Goal: Information Seeking & Learning: Learn about a topic

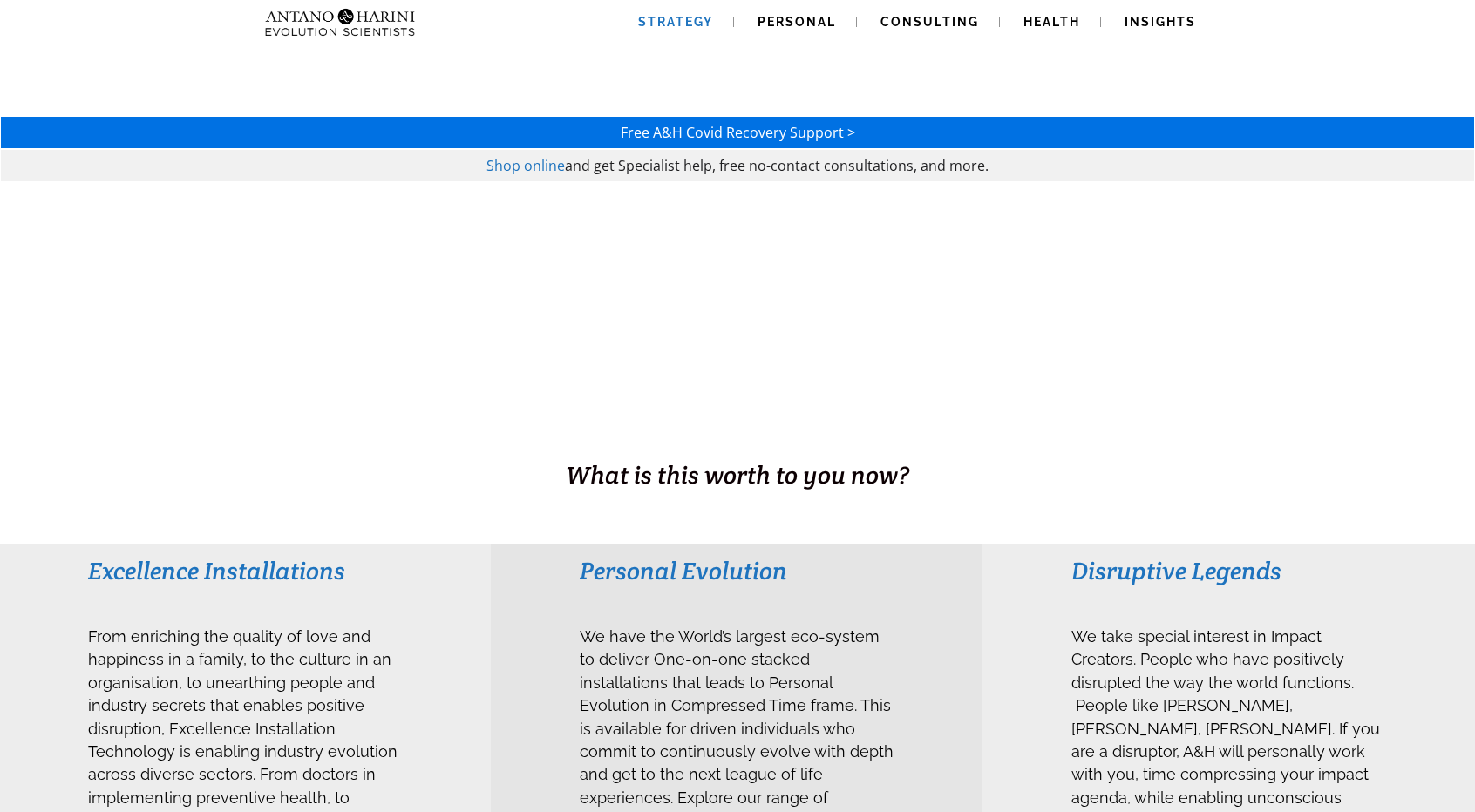
click at [691, 21] on span "Strategy" at bounding box center [675, 22] width 75 height 14
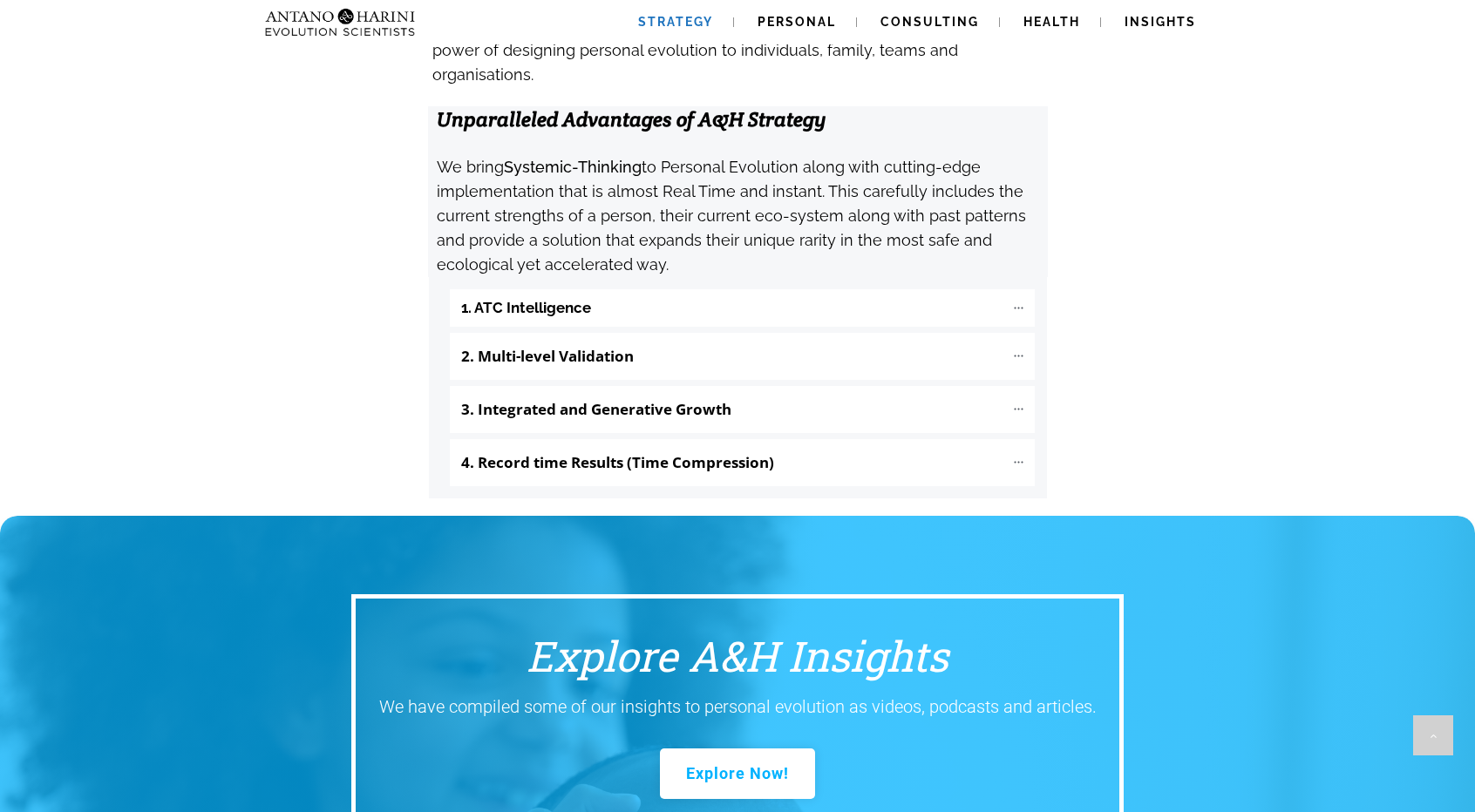
scroll to position [1876, 0]
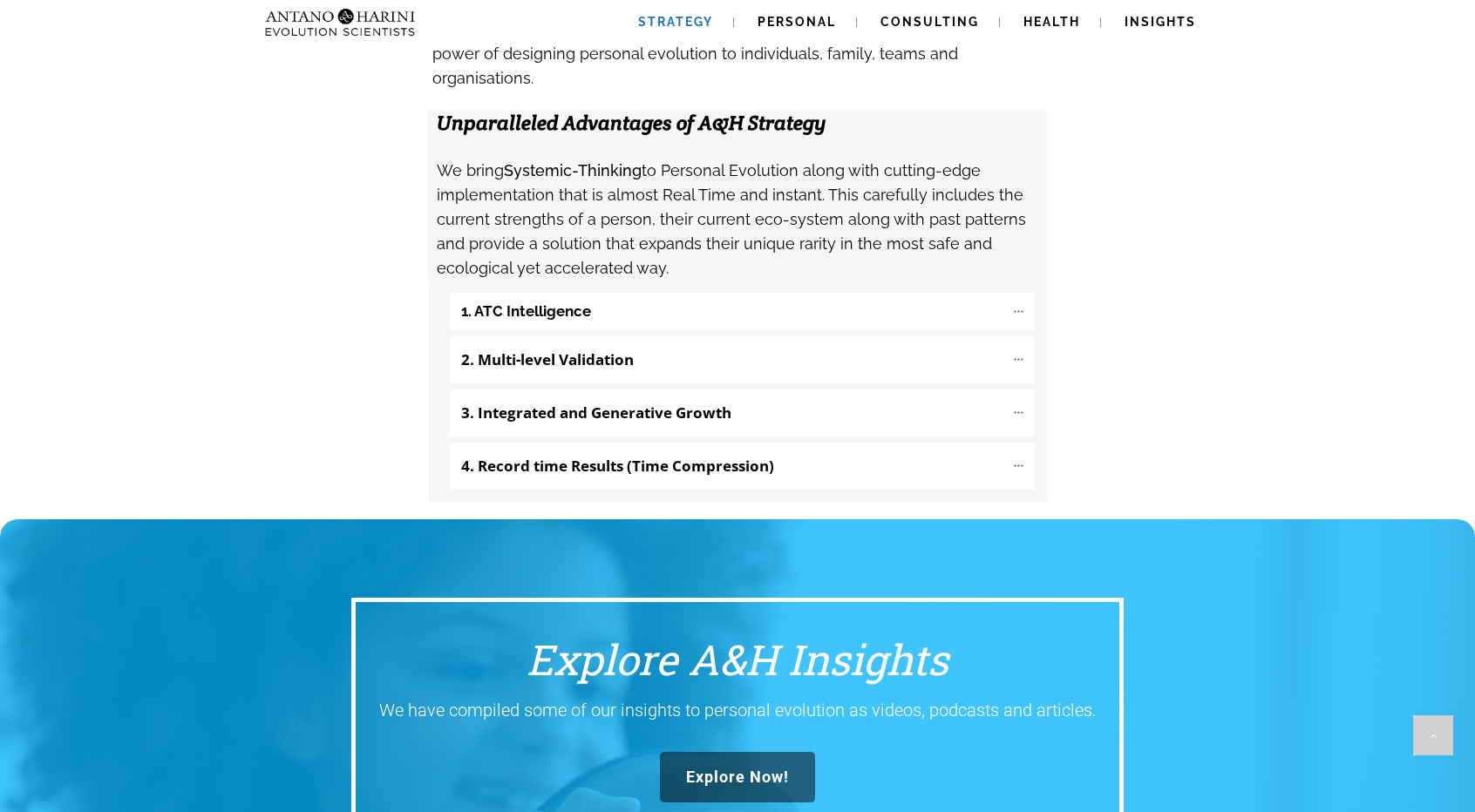
click at [755, 752] on link "Explore Now!" at bounding box center [737, 777] width 155 height 50
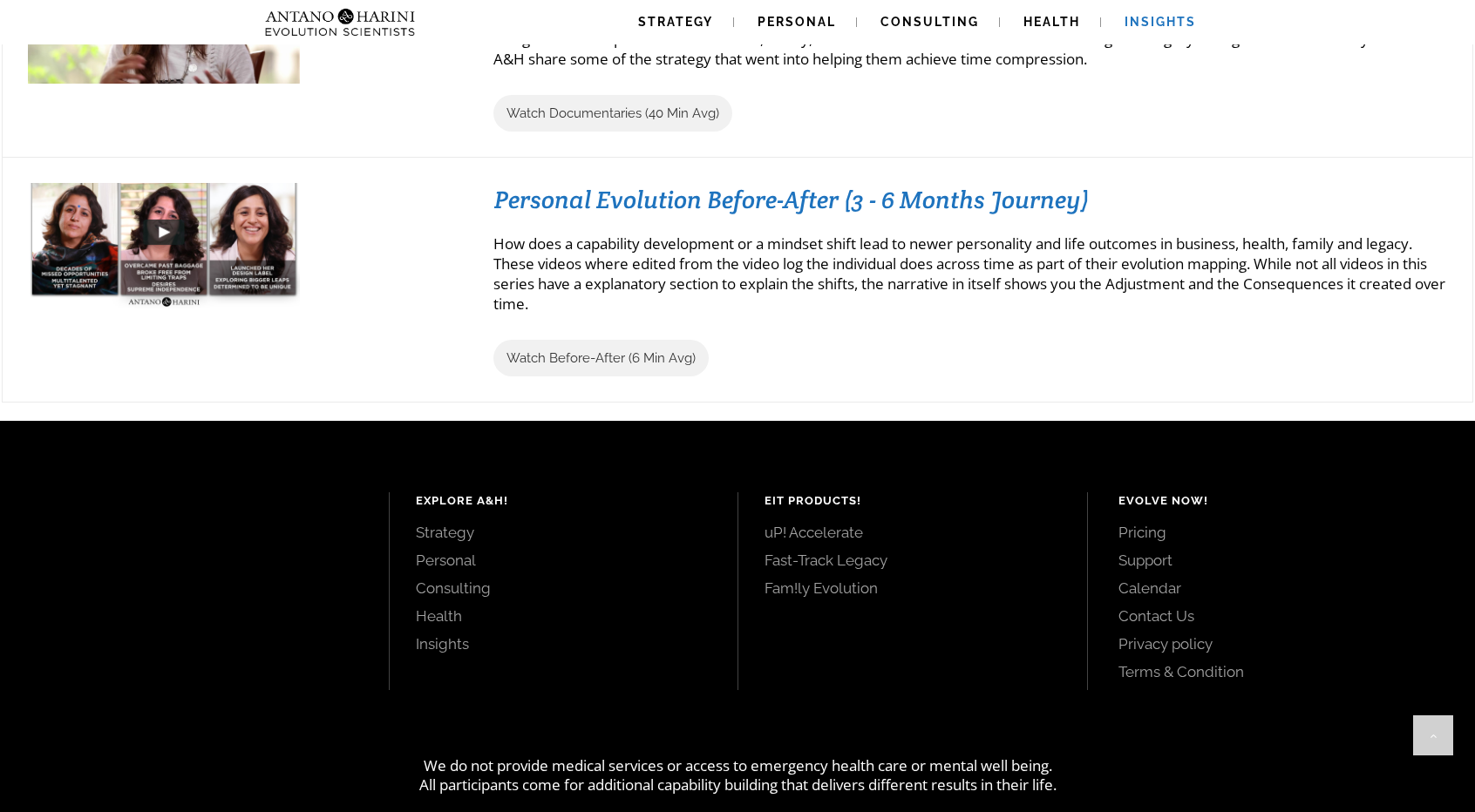
scroll to position [1974, 0]
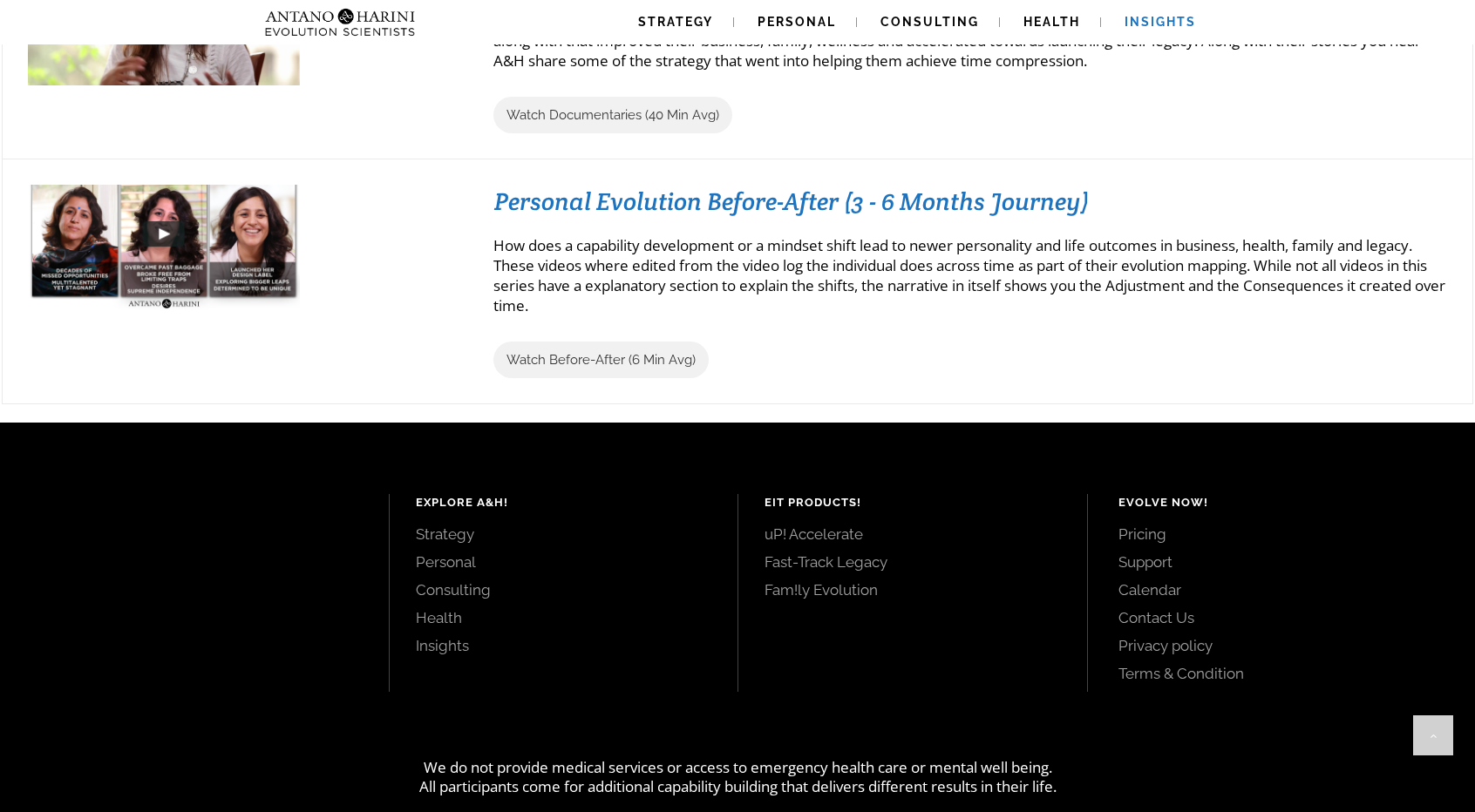
click at [1140, 524] on link "Pricing" at bounding box center [1277, 534] width 318 height 19
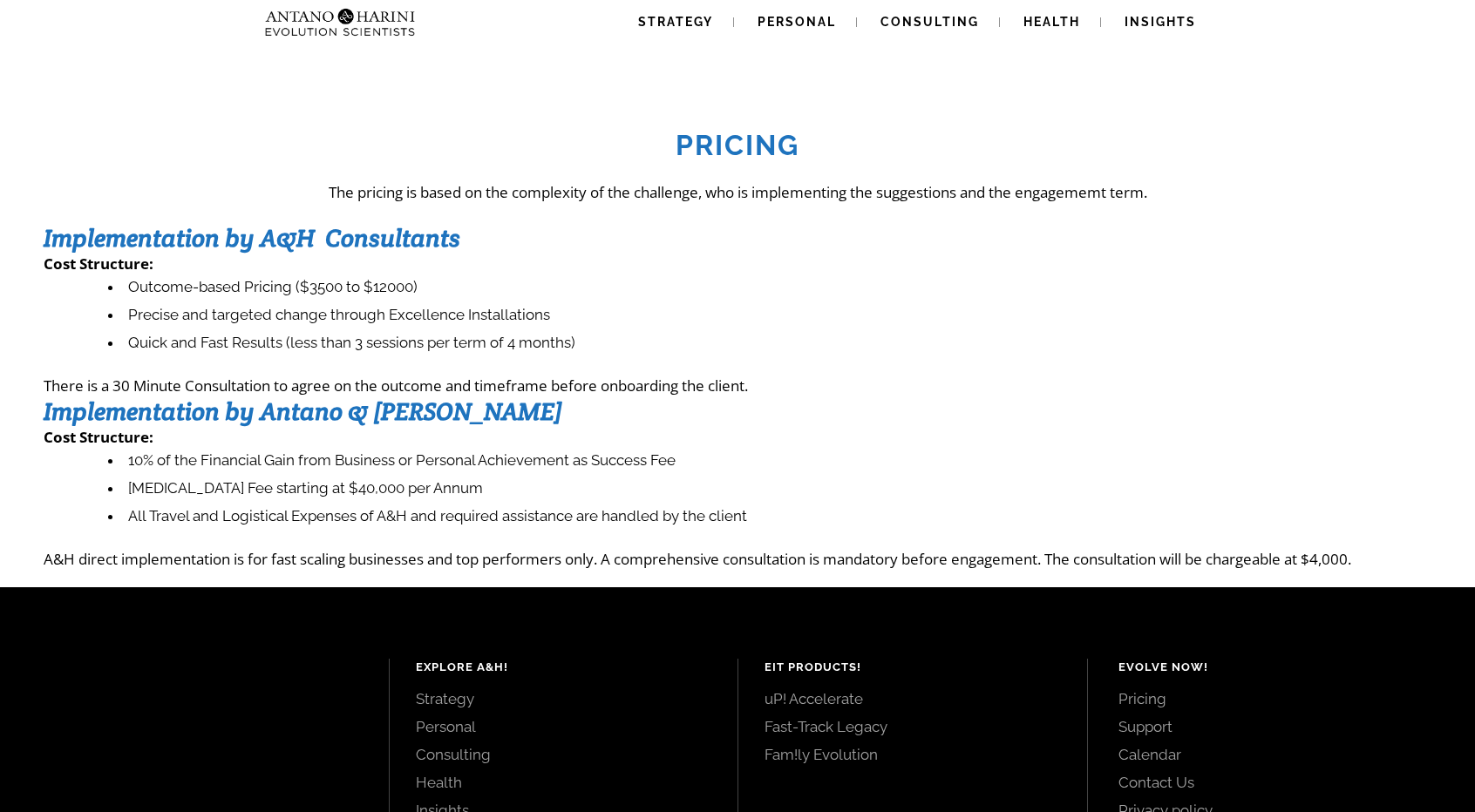
click at [272, 274] on li "Outcome-based Pricing ($3500 to $12000)" at bounding box center [769, 287] width 1323 height 27
click at [337, 301] on li "Precise and targeted change through Excellence Installations" at bounding box center [769, 314] width 1323 height 27
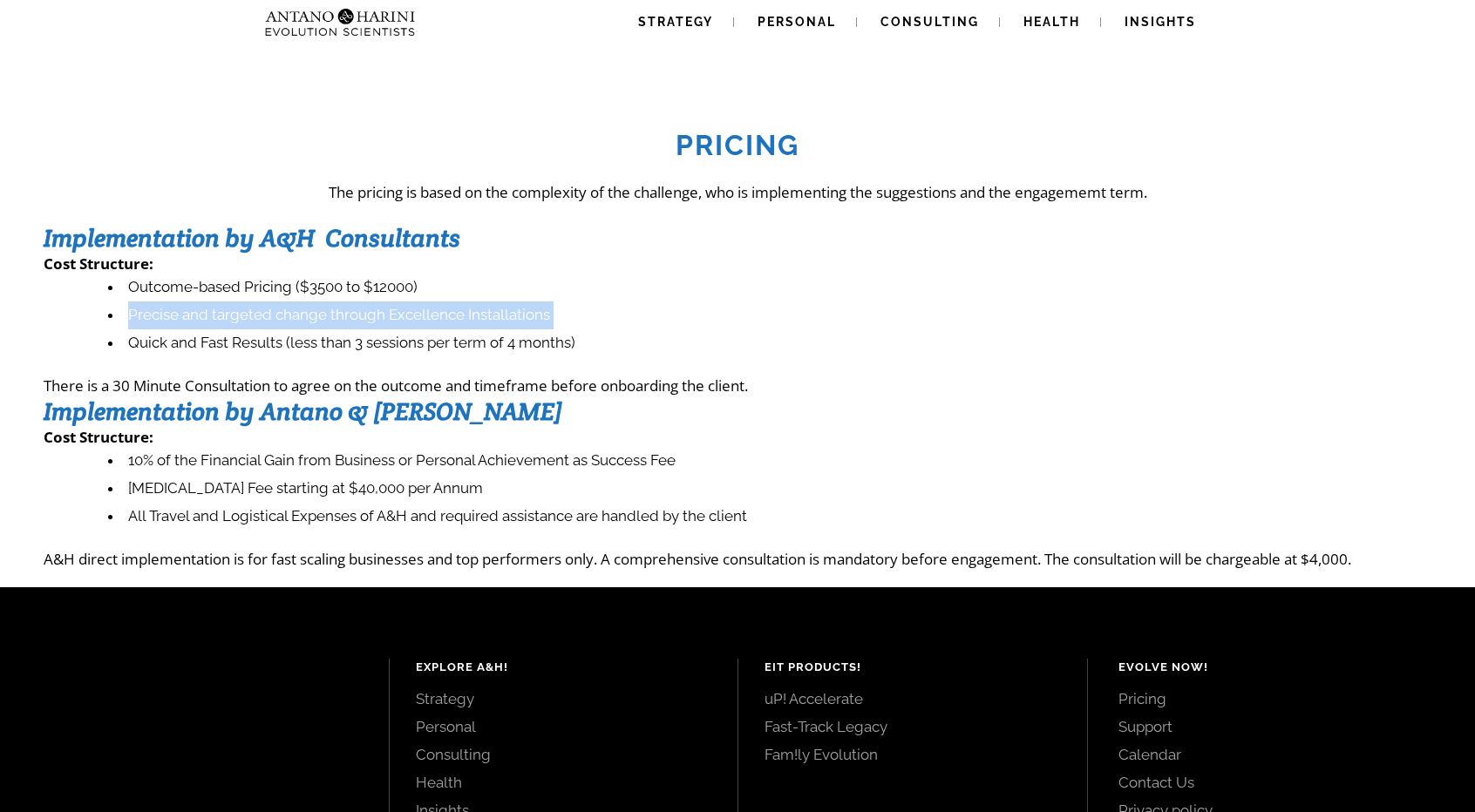
click at [337, 301] on li "Precise and targeted change through Excellence Installations" at bounding box center [769, 314] width 1323 height 27
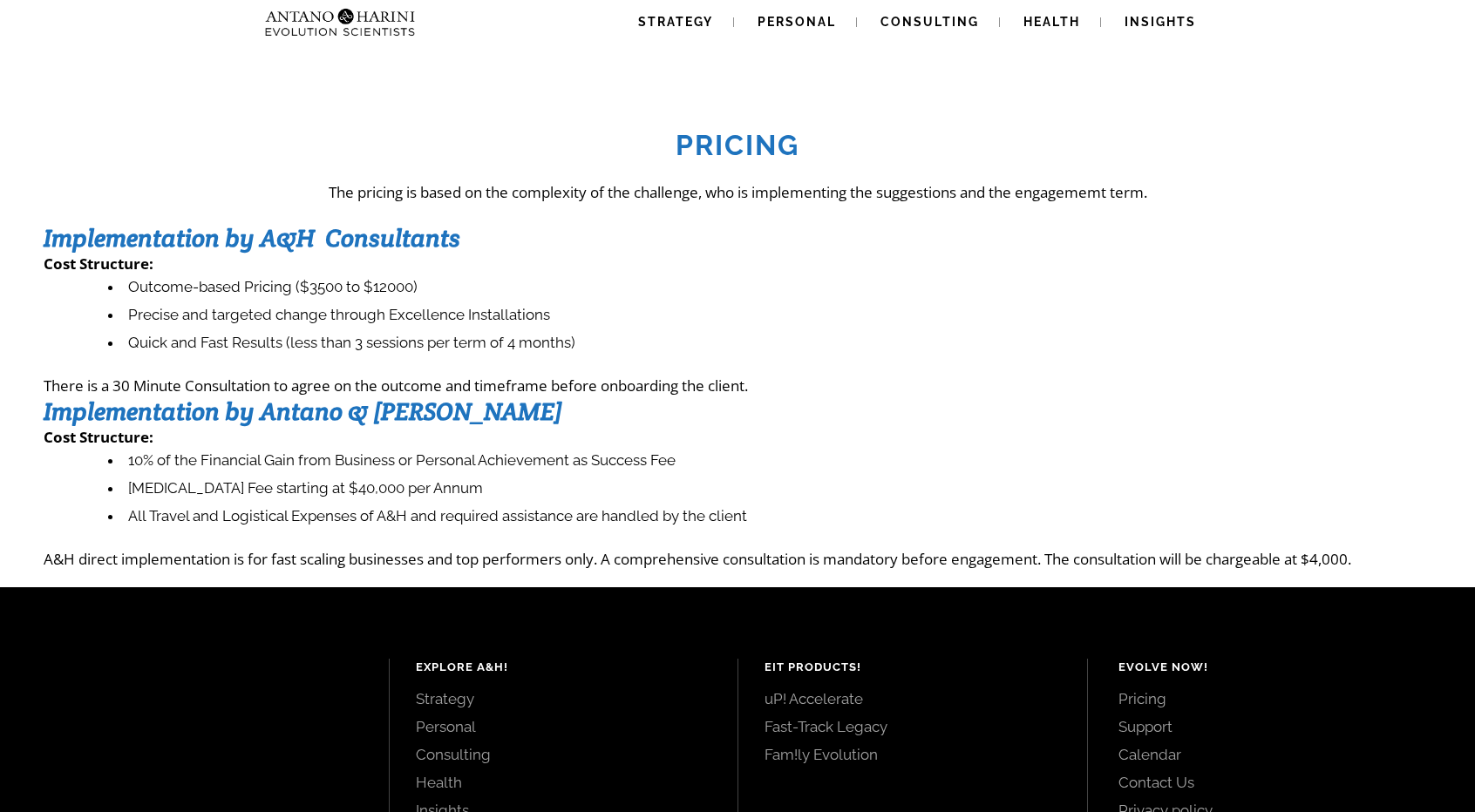
click at [337, 301] on li "Precise and targeted change through Excellence Installations" at bounding box center [769, 314] width 1323 height 27
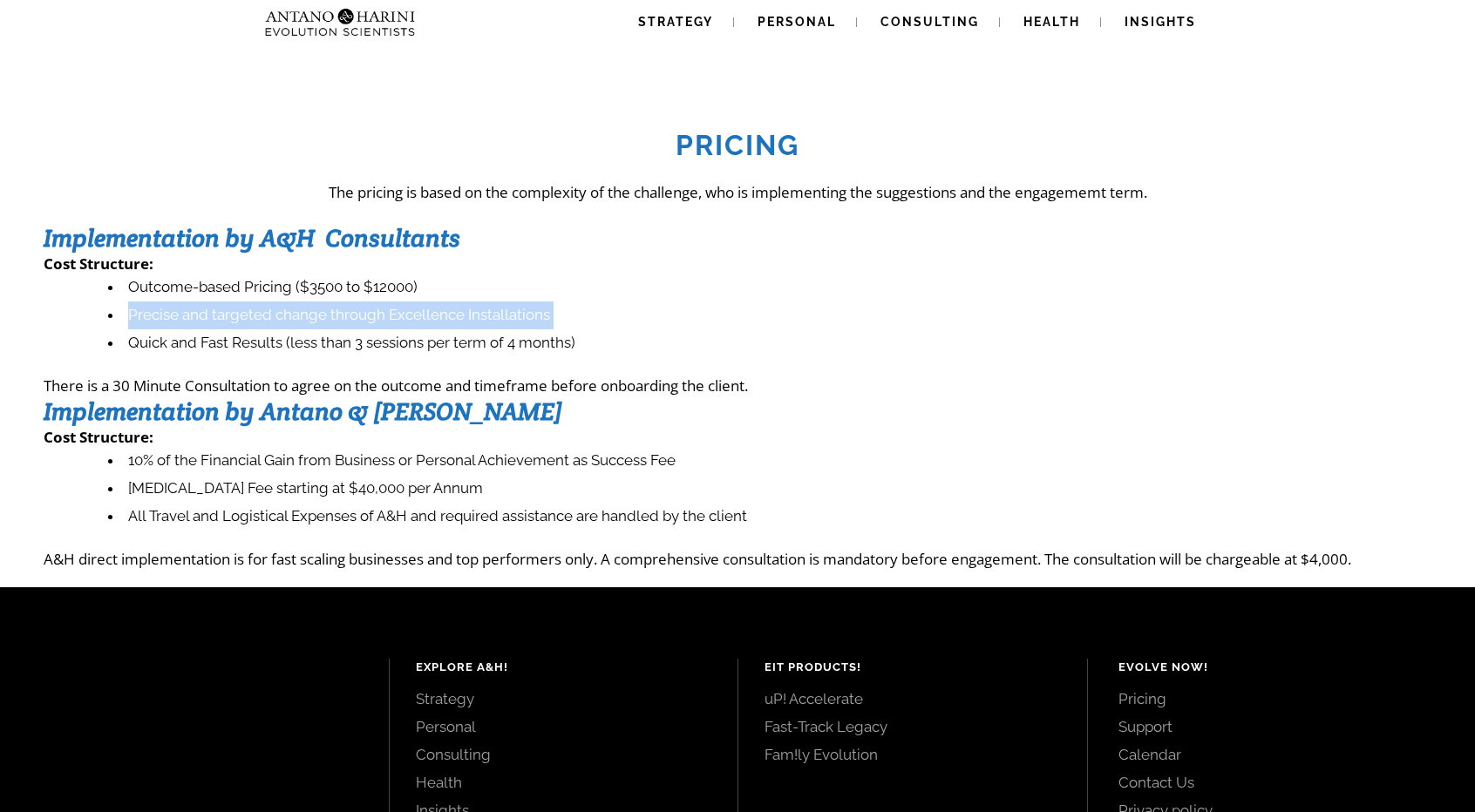
click at [337, 301] on li "Precise and targeted change through Excellence Installations" at bounding box center [769, 314] width 1323 height 27
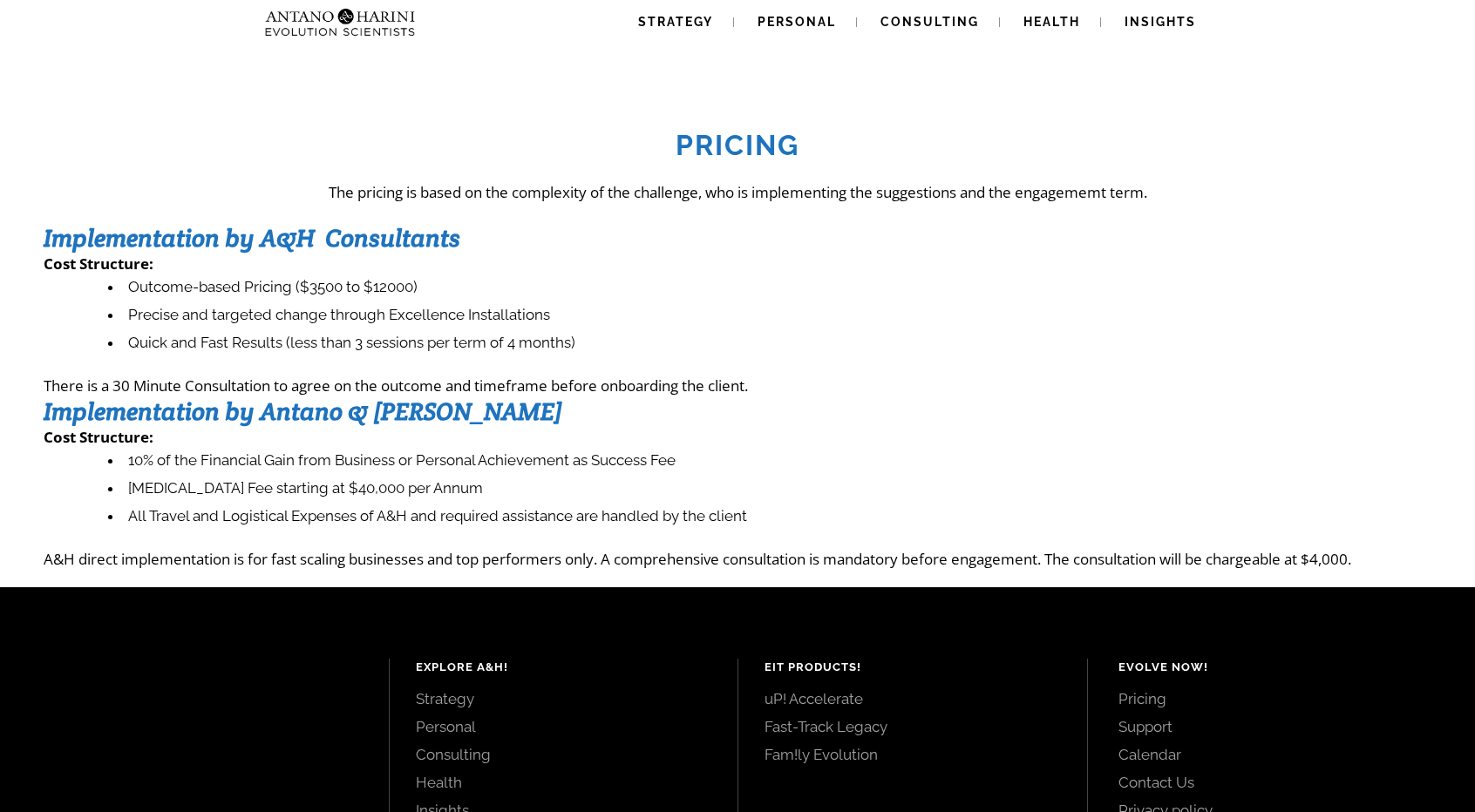
click at [360, 329] on li "Quick and Fast Results (less than 3 sessions per term of 4 months)" at bounding box center [769, 343] width 1323 height 27
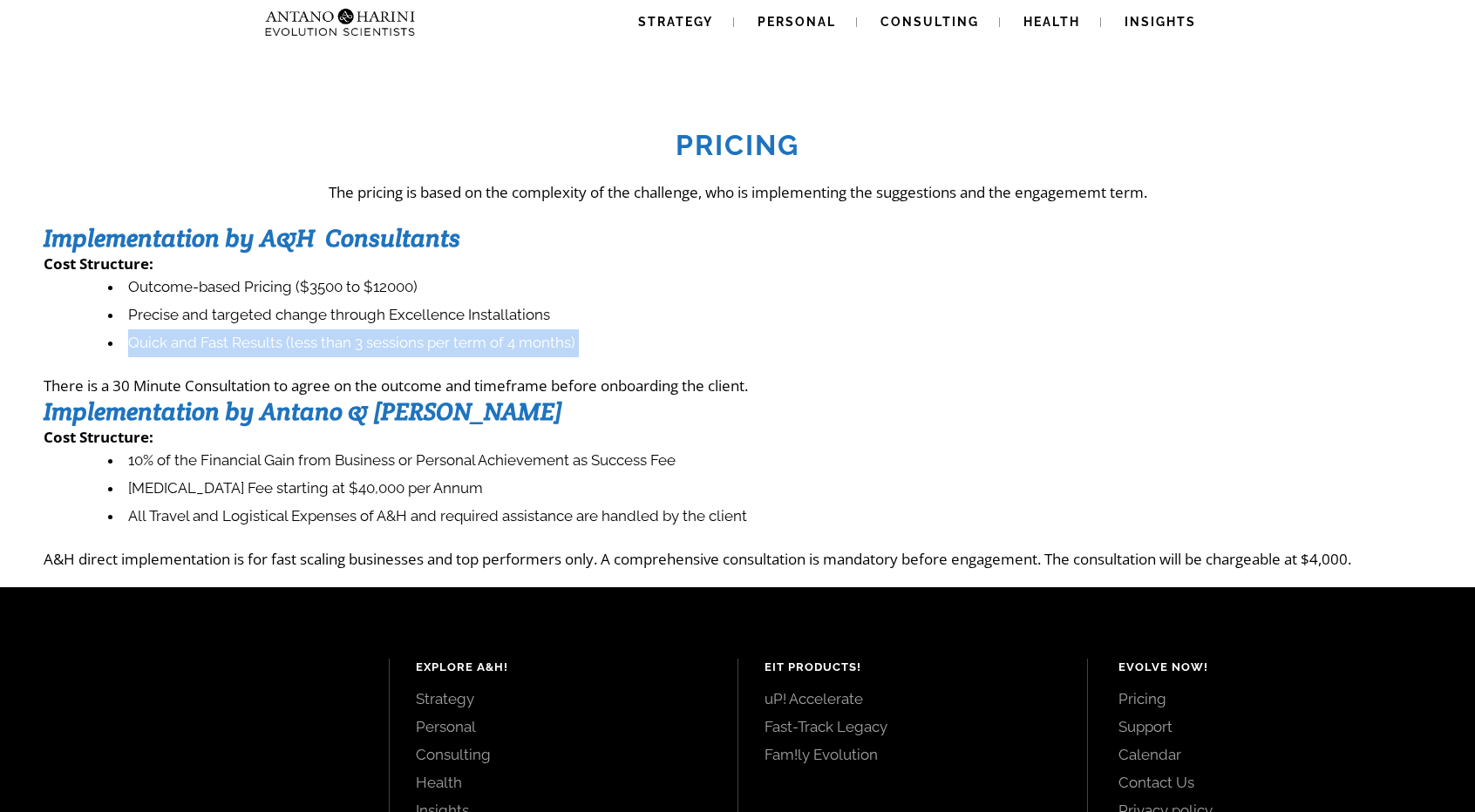
click at [360, 329] on li "Quick and Fast Results (less than 3 sessions per term of 4 months)" at bounding box center [769, 343] width 1323 height 27
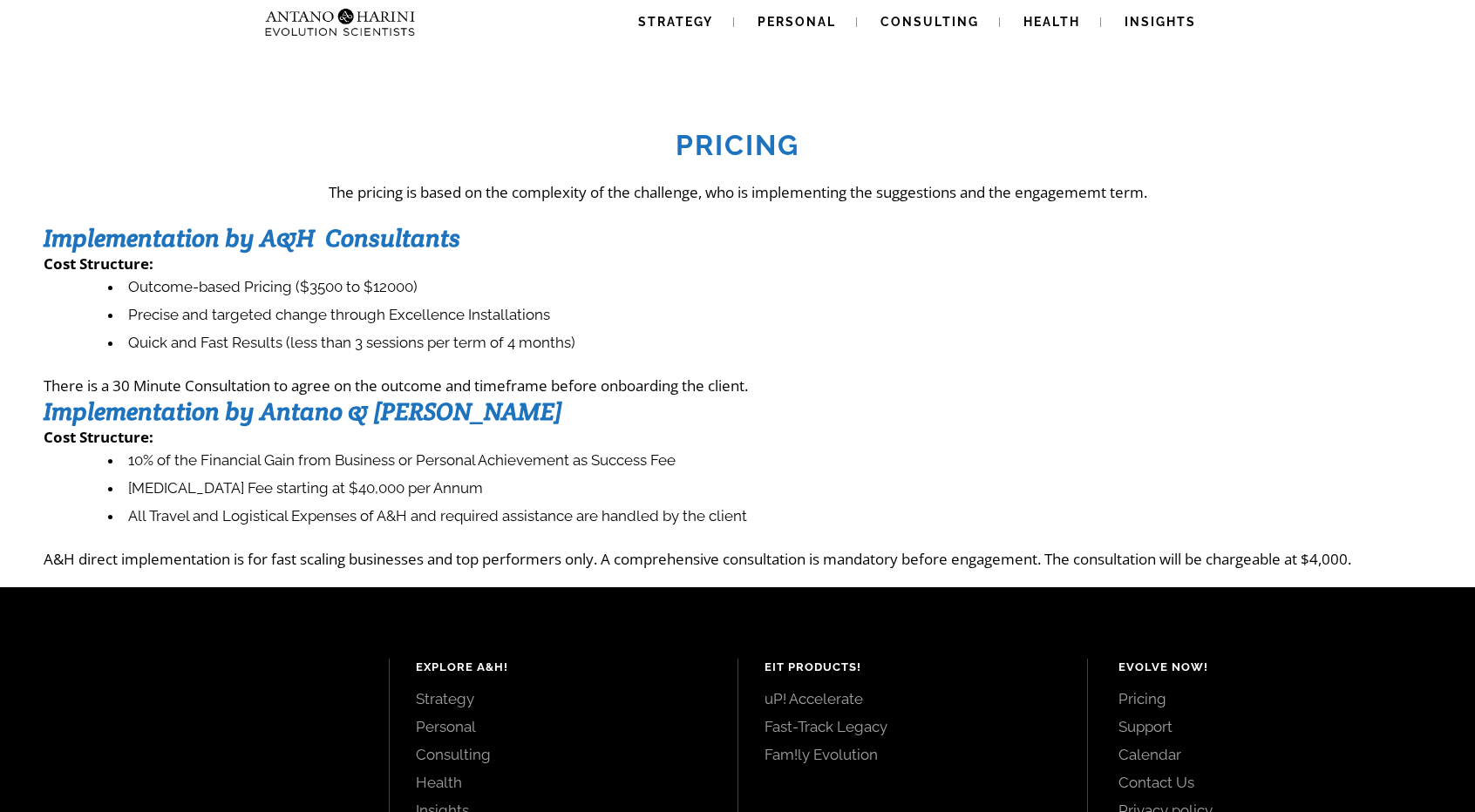
click at [351, 23] on img at bounding box center [305, 22] width 94 height 44
